Goal: Task Accomplishment & Management: Use online tool/utility

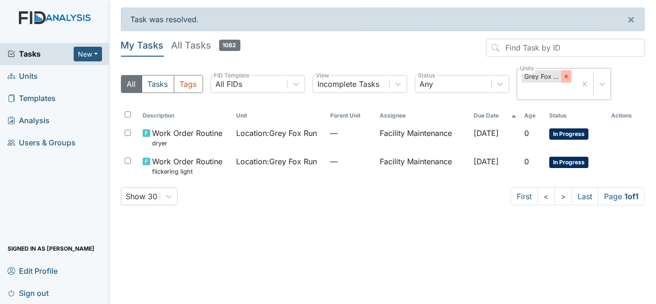
click at [566, 82] on div at bounding box center [566, 76] width 10 height 12
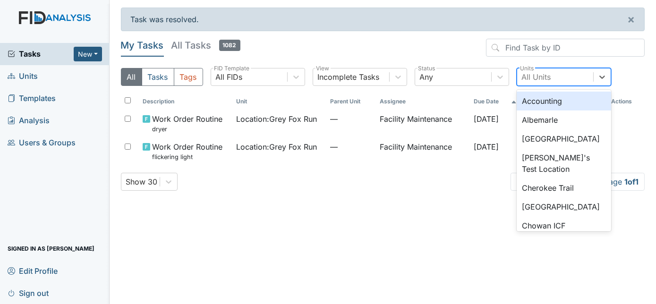
click at [545, 72] on div "All Units" at bounding box center [536, 76] width 29 height 11
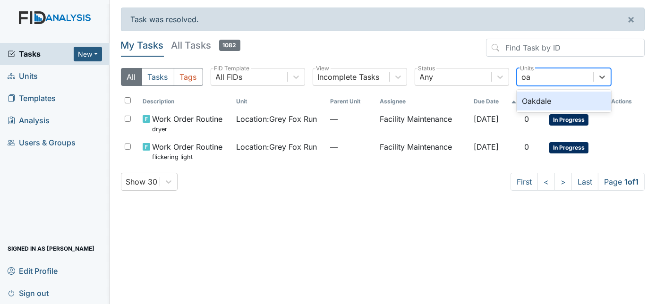
type input "oak"
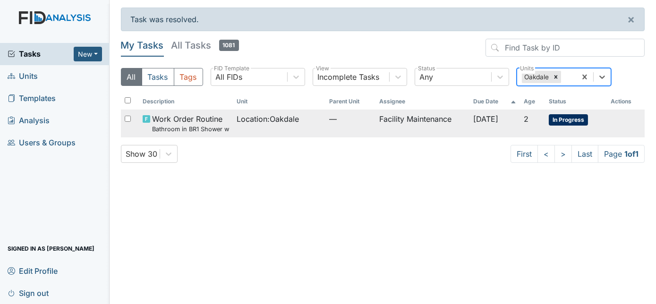
click at [303, 123] on div "Location : [GEOGRAPHIC_DATA]" at bounding box center [279, 118] width 85 height 11
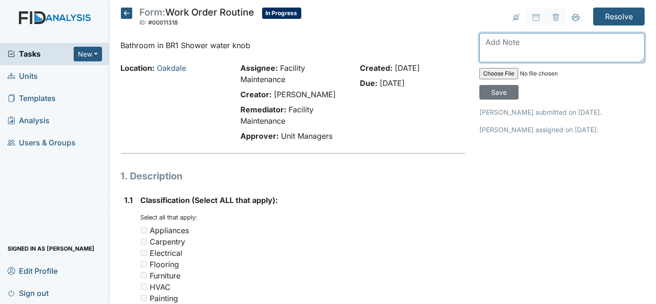
click at [489, 50] on textarea at bounding box center [562, 47] width 165 height 29
type textarea "replaced turn valve handle works fine"
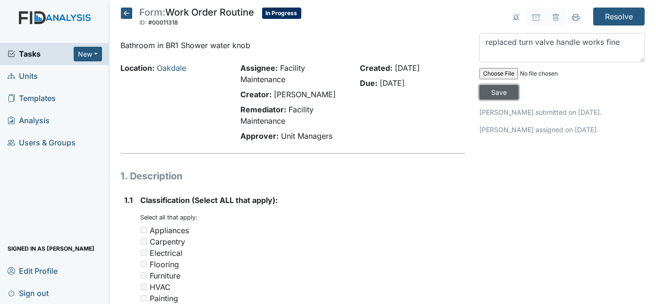
click at [519, 85] on input "Save" at bounding box center [499, 92] width 39 height 15
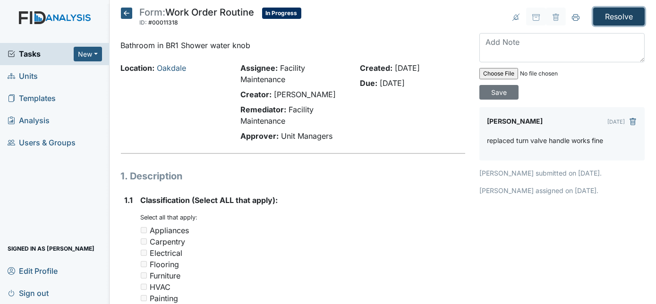
click at [614, 14] on input "Resolve" at bounding box center [618, 17] width 51 height 18
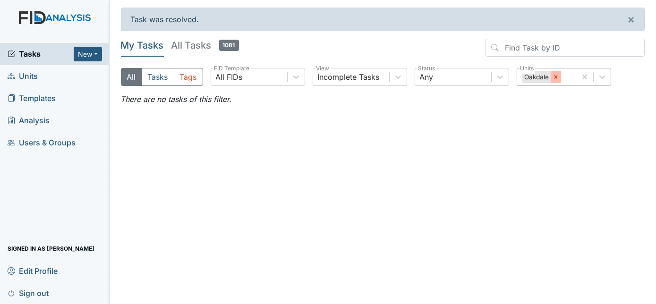
click at [554, 80] on div at bounding box center [556, 77] width 10 height 12
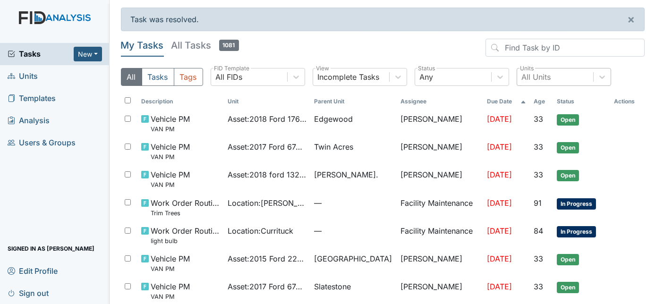
click at [624, 74] on div "All Tasks Tags All FIDs FID Template Incomplete Tasks View Any Status All Units…" at bounding box center [383, 81] width 524 height 26
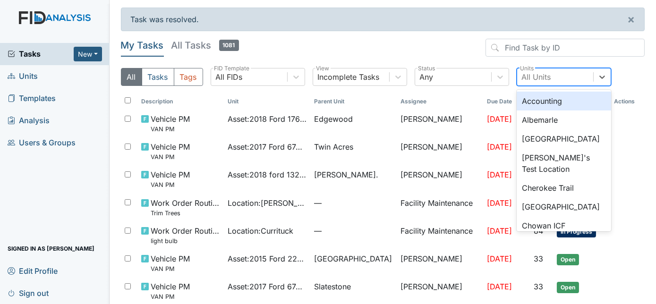
click at [549, 72] on div "All Units" at bounding box center [536, 76] width 29 height 11
